Goal: Find specific page/section

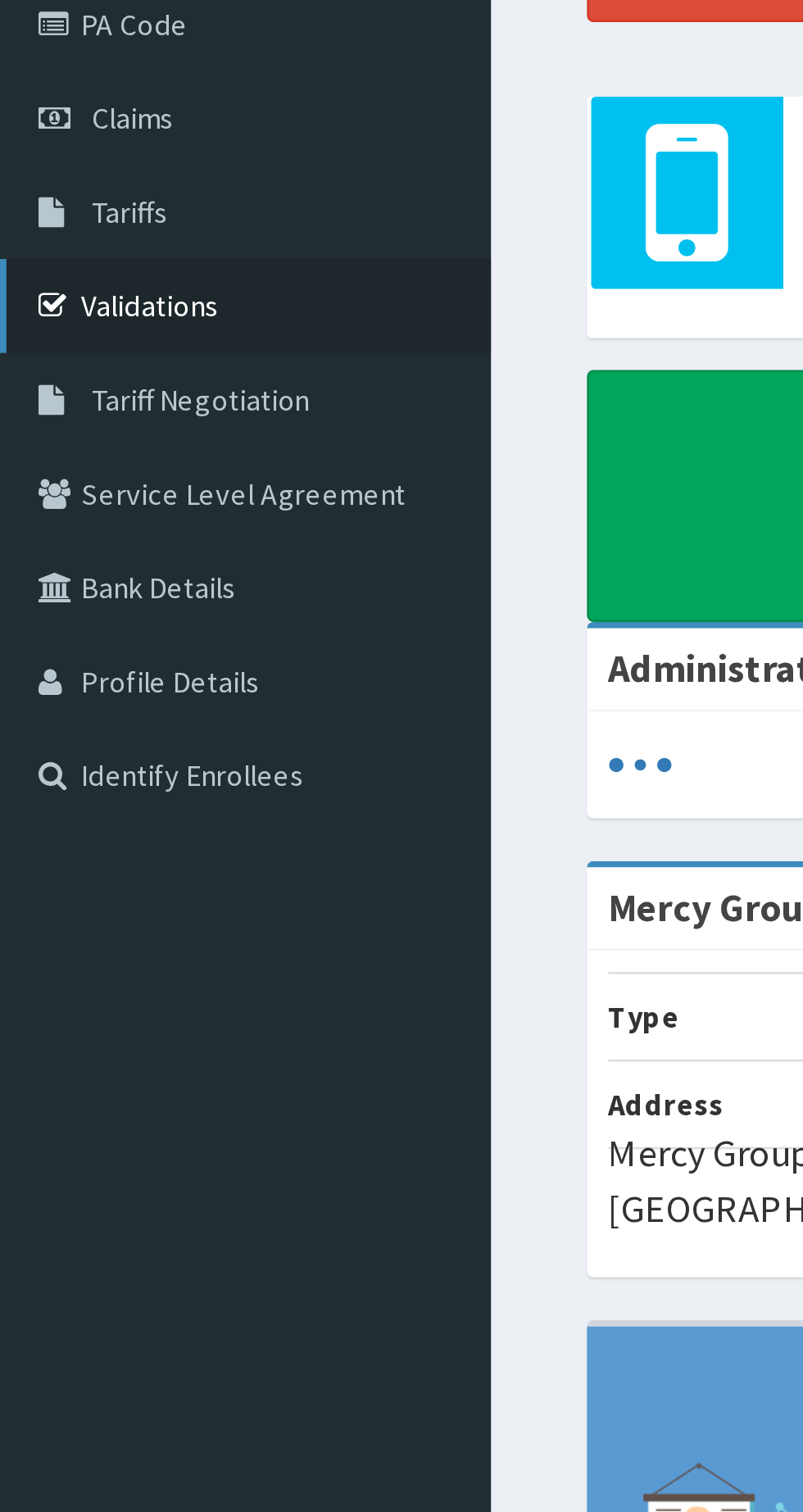
click at [47, 327] on link "Validations" at bounding box center [94, 323] width 189 height 36
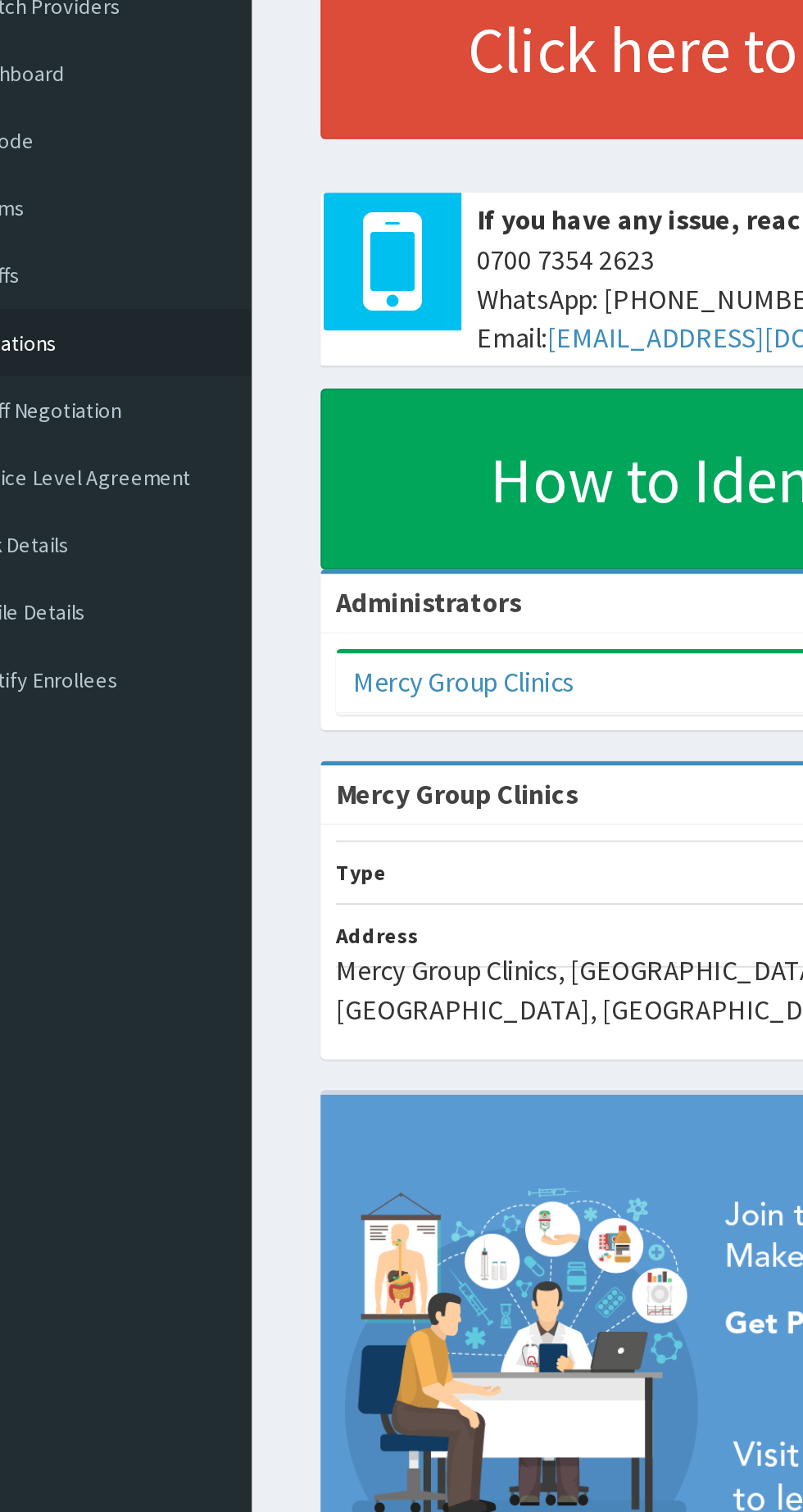
click at [121, 324] on link "Validations" at bounding box center [94, 323] width 189 height 36
